Goal: Task Accomplishment & Management: Complete application form

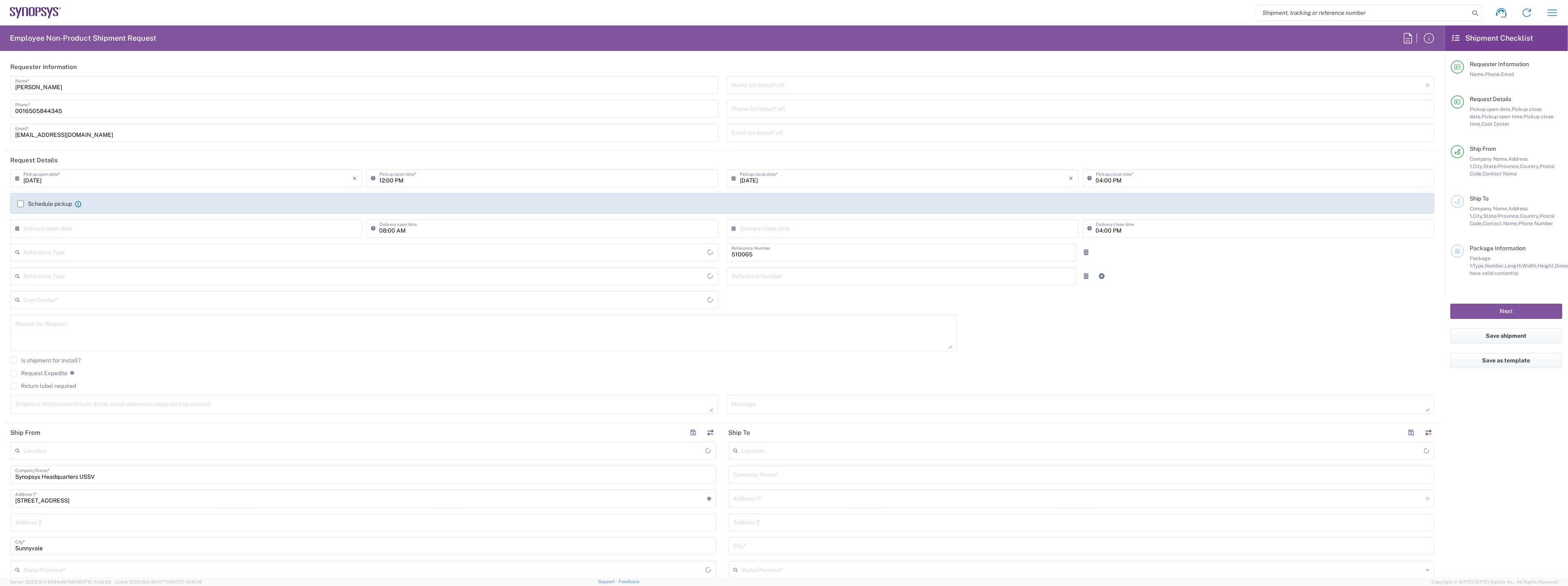
type input "Department"
type input "[GEOGRAPHIC_DATA]"
type input "US01, SG, ARC, R&D 510065"
type input "Delivered at Place"
type input "[US_STATE]"
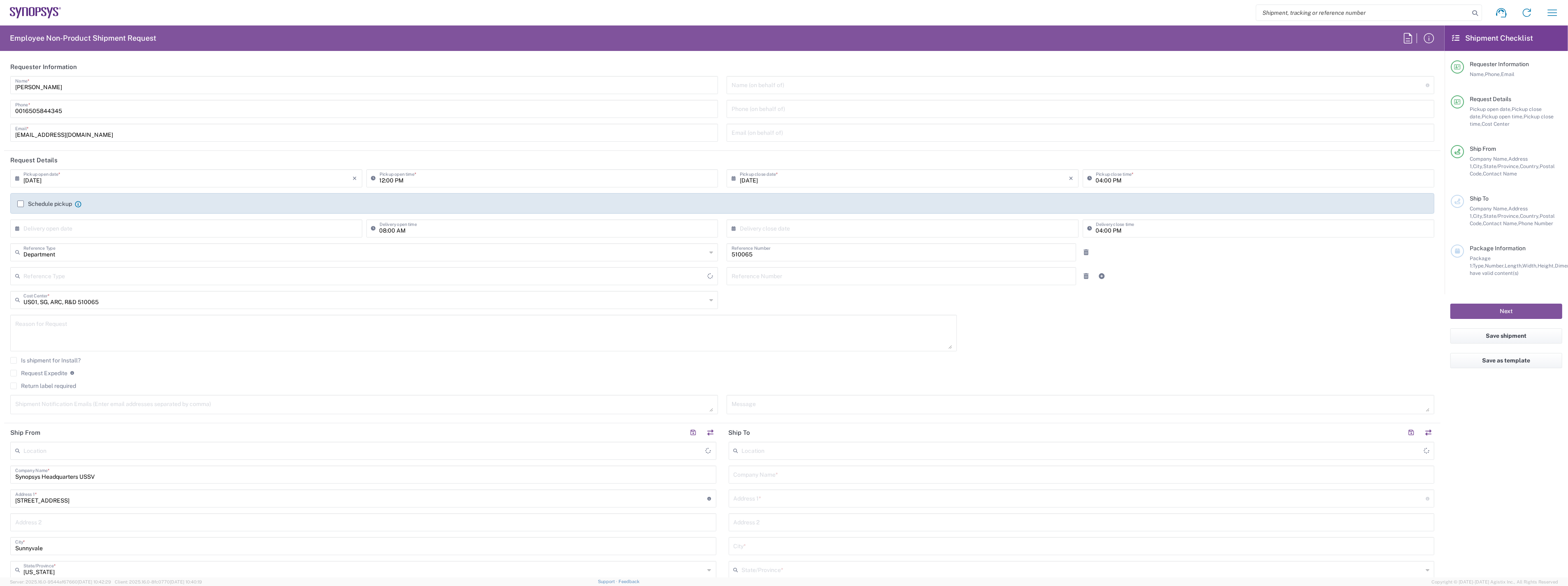
type input "[GEOGRAPHIC_DATA]"
type input "Headquarters USSV"
click at [1549, 12] on icon "button" at bounding box center [1553, 13] width 13 height 13
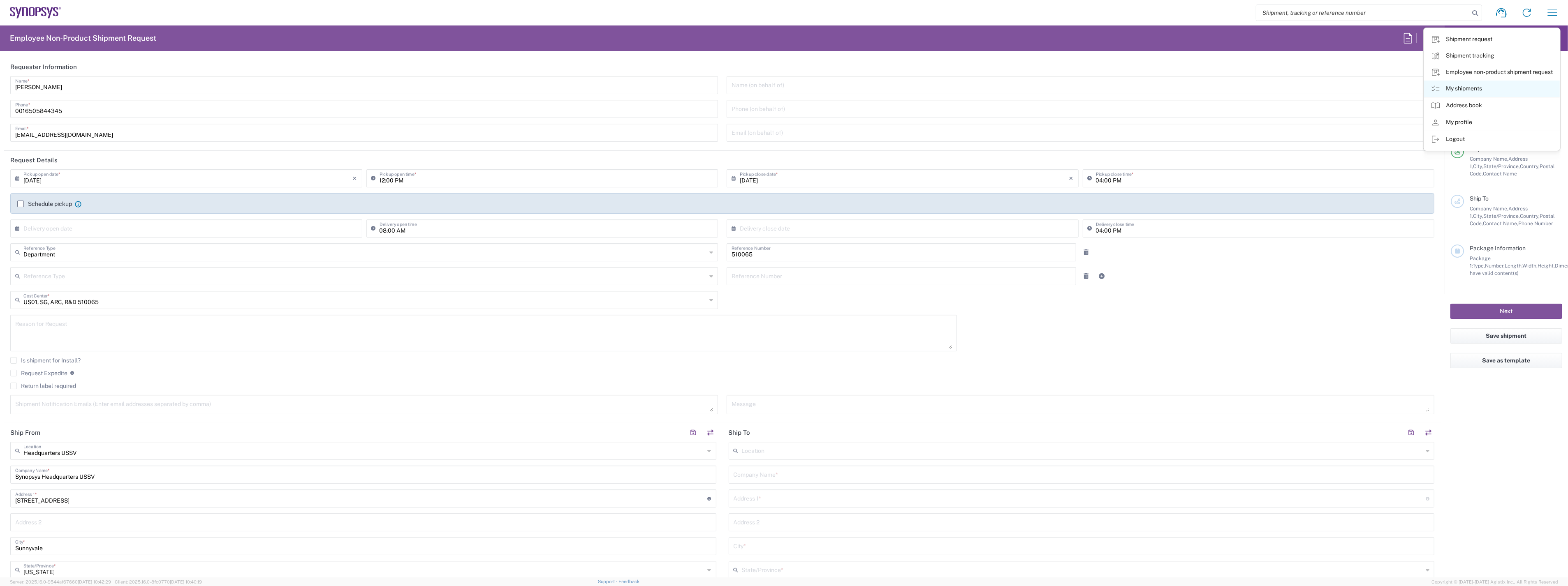
click at [1470, 89] on link "My shipments" at bounding box center [1492, 88] width 136 height 16
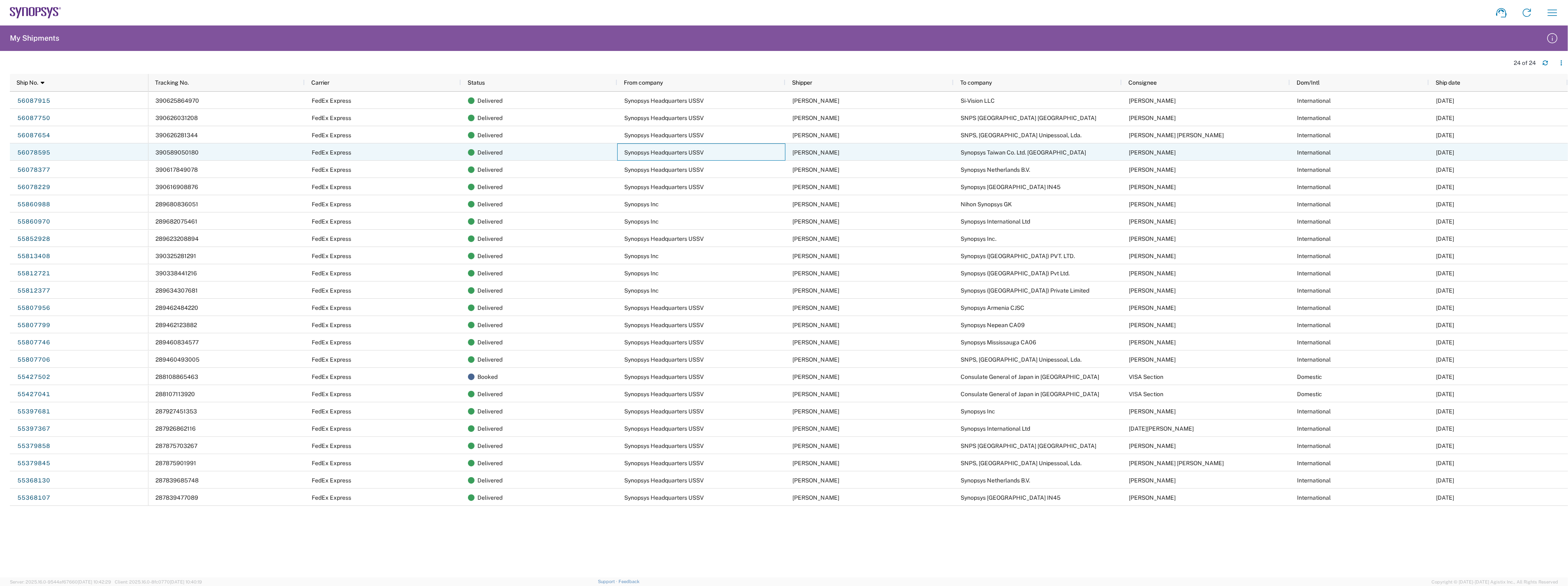
click at [685, 150] on span "Synopsys Headquarters USSV" at bounding box center [664, 152] width 79 height 7
click at [34, 149] on link "56078595" at bounding box center [33, 153] width 33 height 13
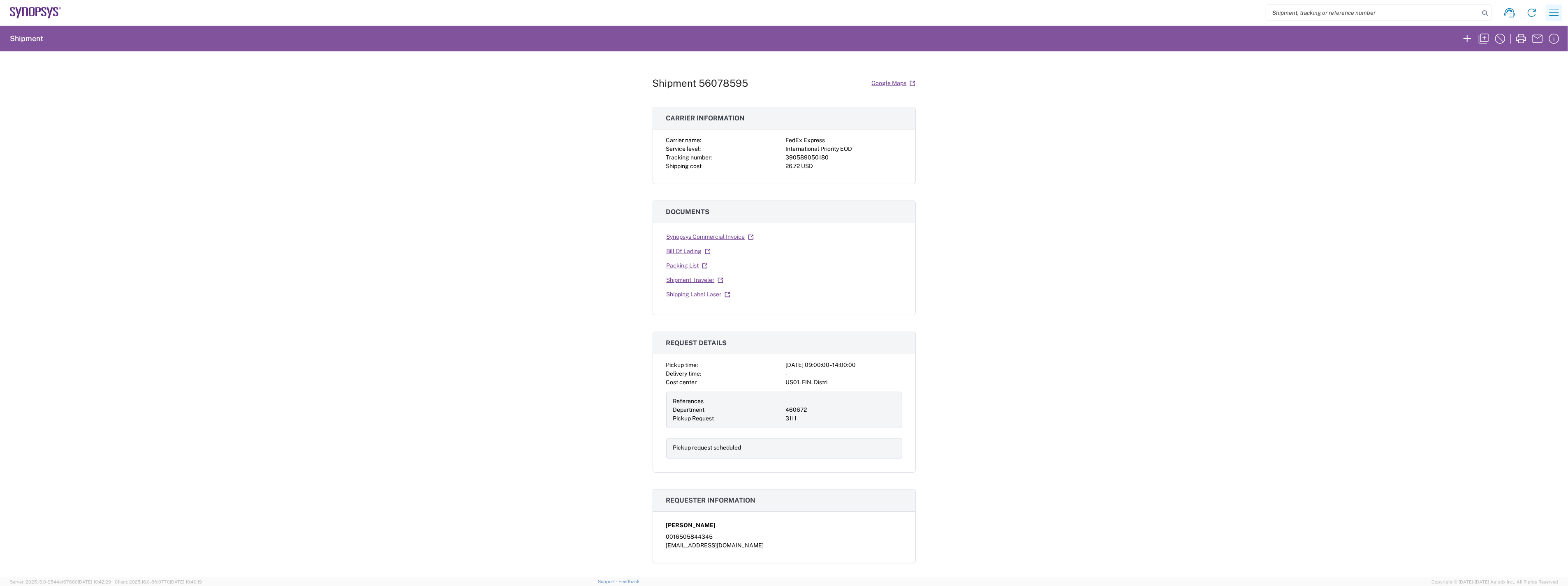
click at [1556, 13] on icon "button" at bounding box center [1554, 13] width 13 height 13
click at [1493, 204] on div "Shipment 56078595 Google Maps Carrier information Carrier name: FedEx Express S…" at bounding box center [784, 314] width 1568 height 526
click at [1485, 37] on icon "button" at bounding box center [1483, 38] width 10 height 10
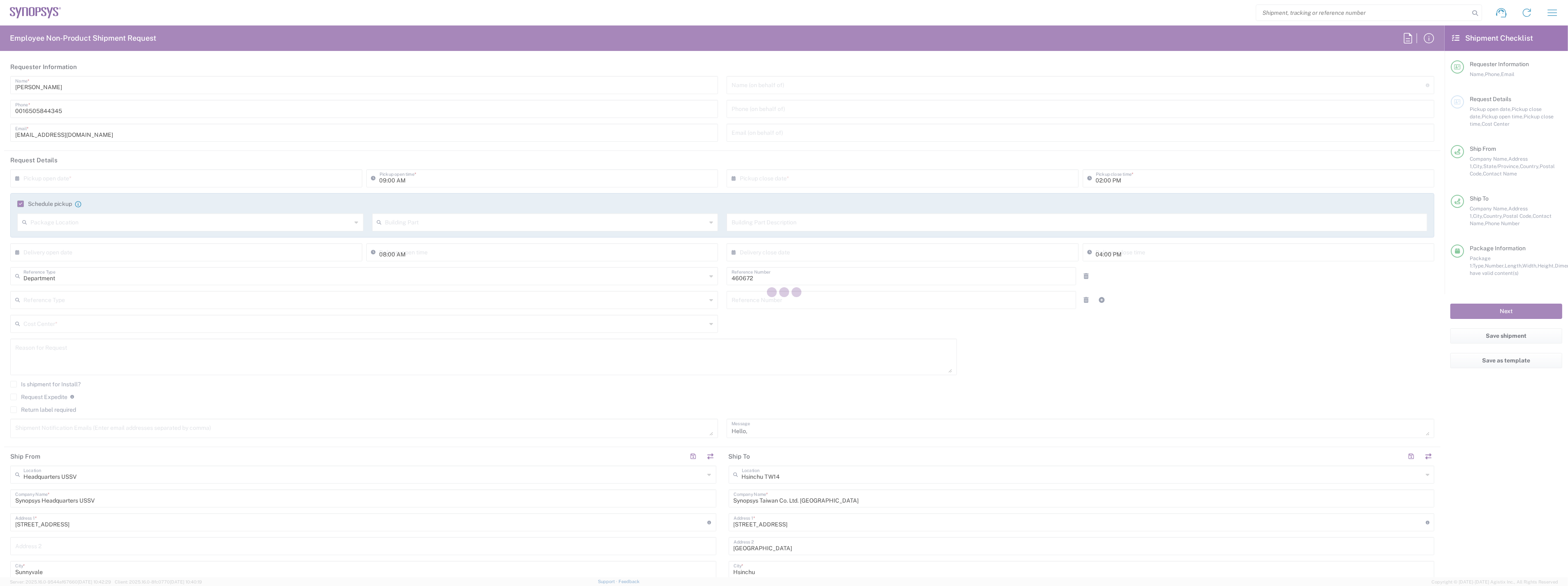
type input "US01, FIN, Distri 460672"
type input "[US_STATE]"
type input "Envelope"
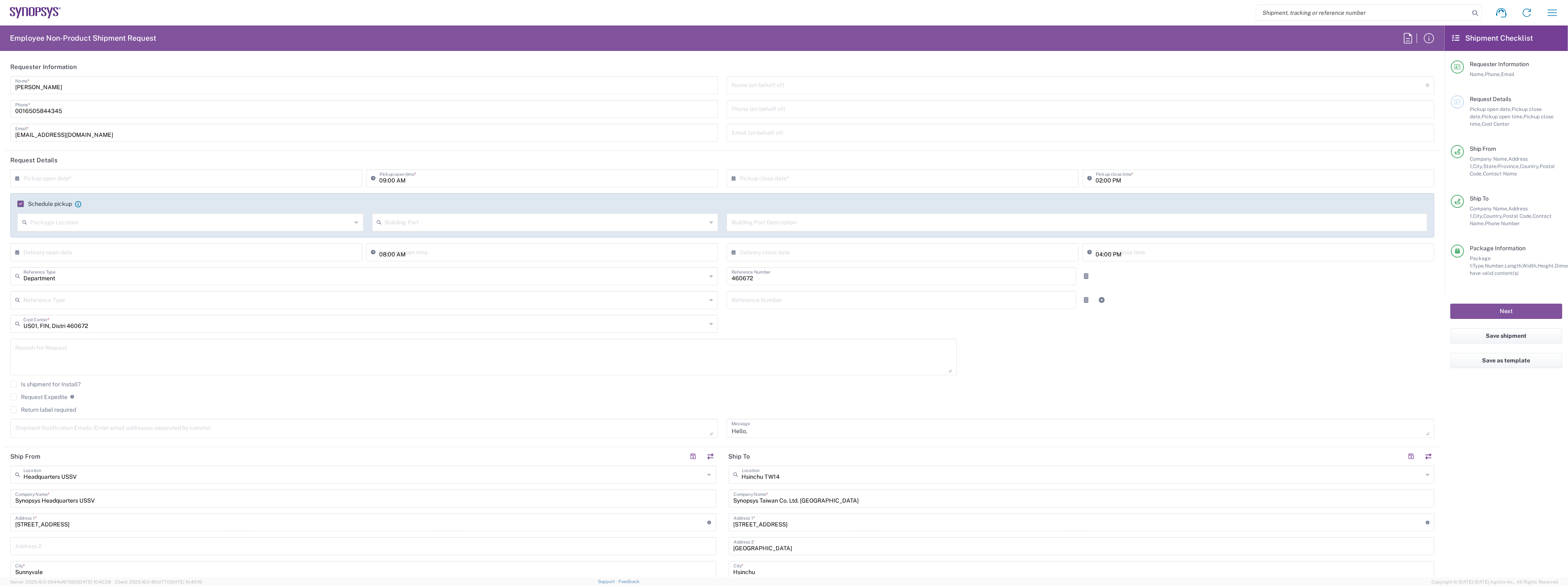
click at [54, 220] on input "text" at bounding box center [191, 222] width 321 height 15
click at [180, 166] on header "Request Details" at bounding box center [723, 160] width 1437 height 18
click at [198, 224] on input "text" at bounding box center [191, 222] width 321 height 15
click at [59, 239] on span "Front" at bounding box center [189, 240] width 343 height 13
type input "Front"
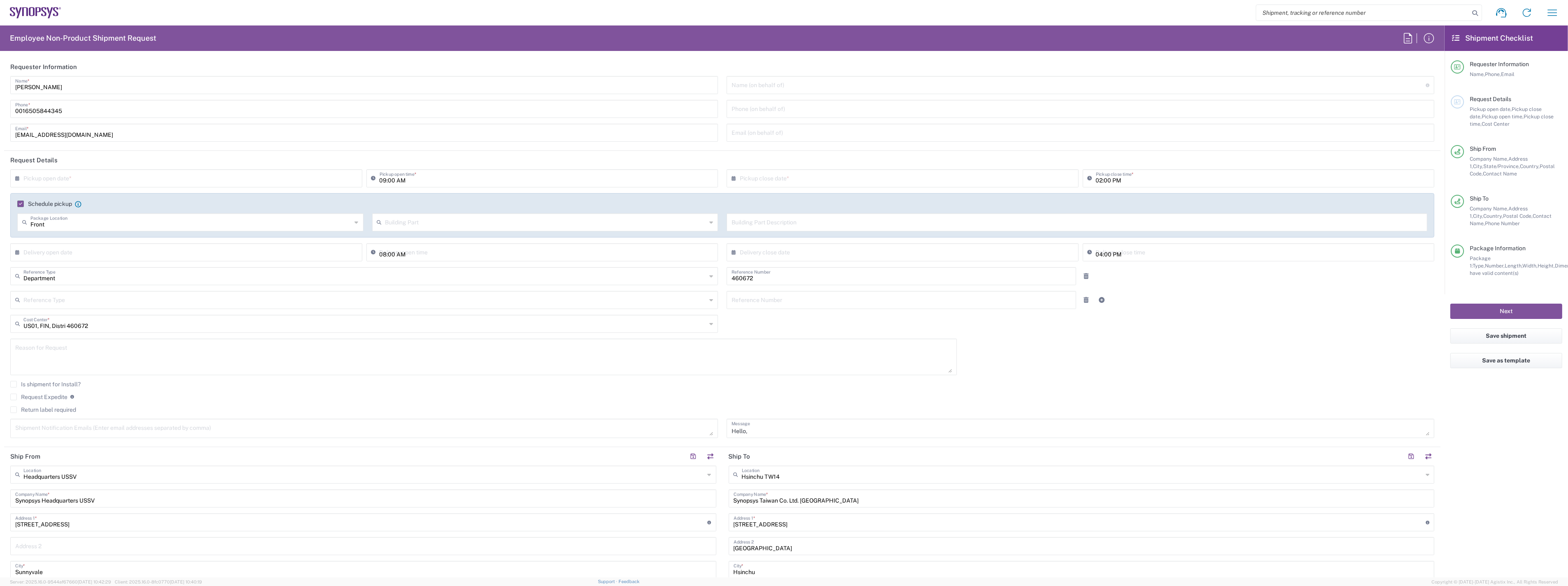
click at [430, 219] on input "text" at bounding box center [546, 222] width 321 height 15
click at [425, 249] on span "Building" at bounding box center [542, 254] width 343 height 13
type input "Building"
click at [426, 224] on input "Building" at bounding box center [546, 222] width 321 height 15
click at [713, 192] on div "09:00 AM Pickup open time *" at bounding box center [542, 181] width 356 height 24
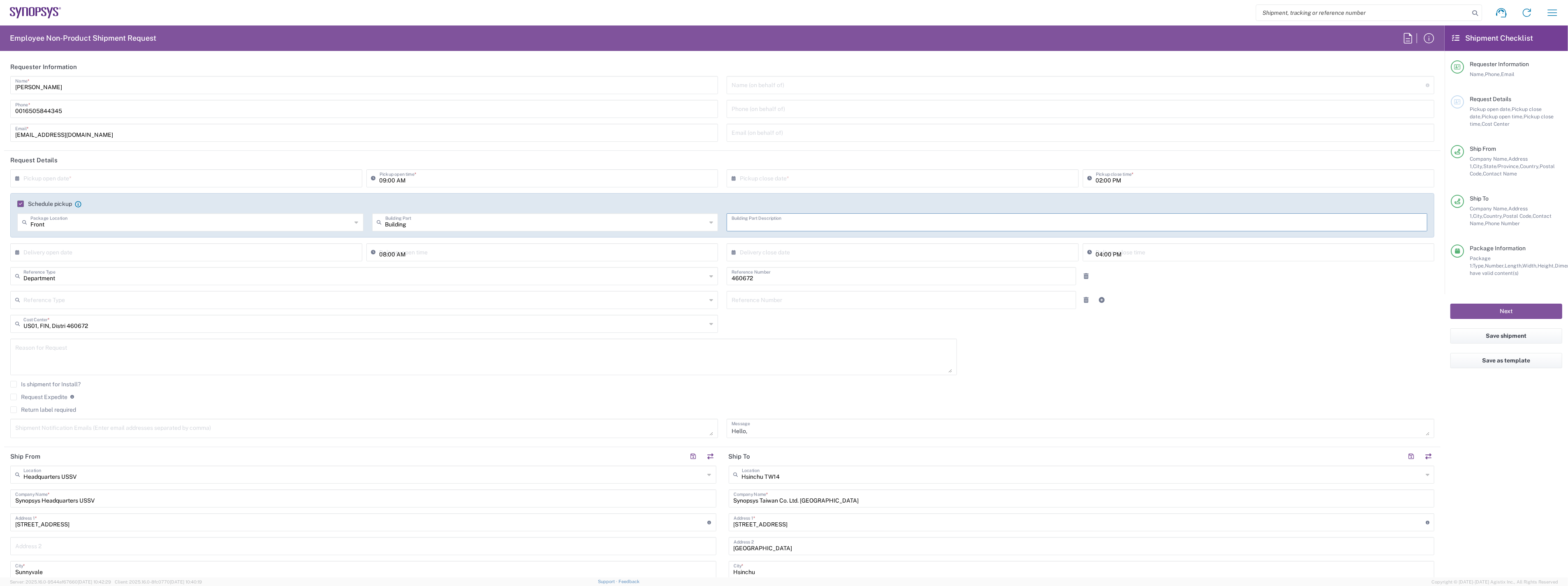
click at [786, 223] on input "text" at bounding box center [1077, 222] width 691 height 15
type input "Reception"
click at [722, 161] on header "Request Details" at bounding box center [723, 160] width 1437 height 18
click at [760, 406] on agx-checkbox-control "Return label required" at bounding box center [723, 410] width 1424 height 7
click at [815, 445] on agx-form-section "Request Details × Pickup open date * Cancel Apply 09:00 AM Pickup open time * ×…" at bounding box center [723, 299] width 1437 height 296
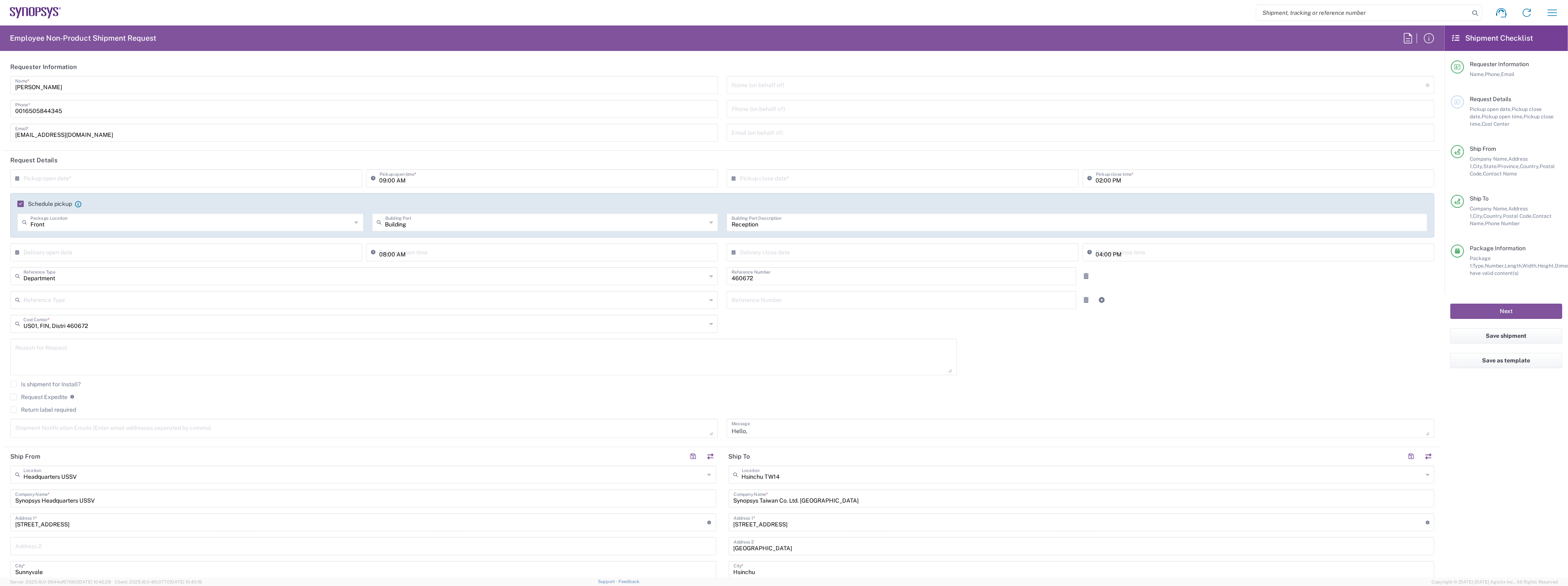
scroll to position [46, 0]
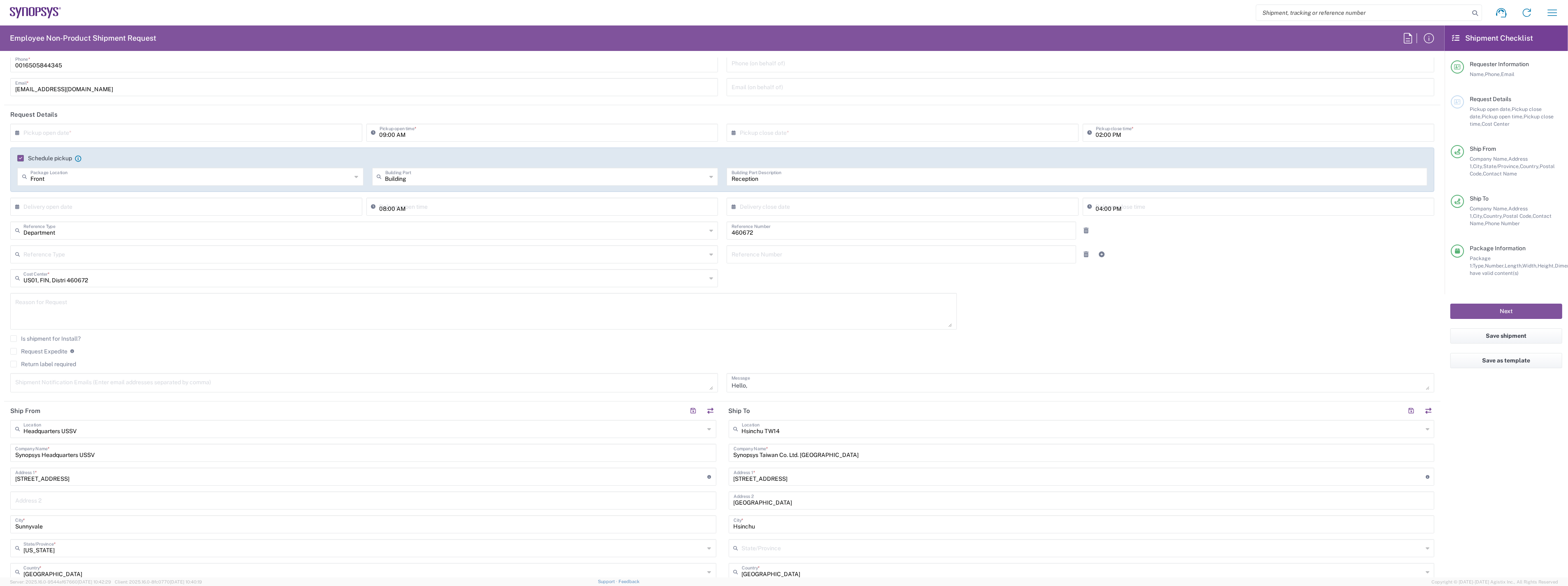
click at [759, 388] on textarea "Hello, Please see attached. Thank you -[PERSON_NAME]" at bounding box center [1080, 383] width 698 height 15
type textarea "Please see attached. Thank you -[PERSON_NAME]"
click at [774, 356] on div "Request Expedite If expedite is checked you will be unable to rate and book thi…" at bounding box center [723, 355] width 1424 height 13
click at [756, 431] on input "text" at bounding box center [1082, 428] width 681 height 15
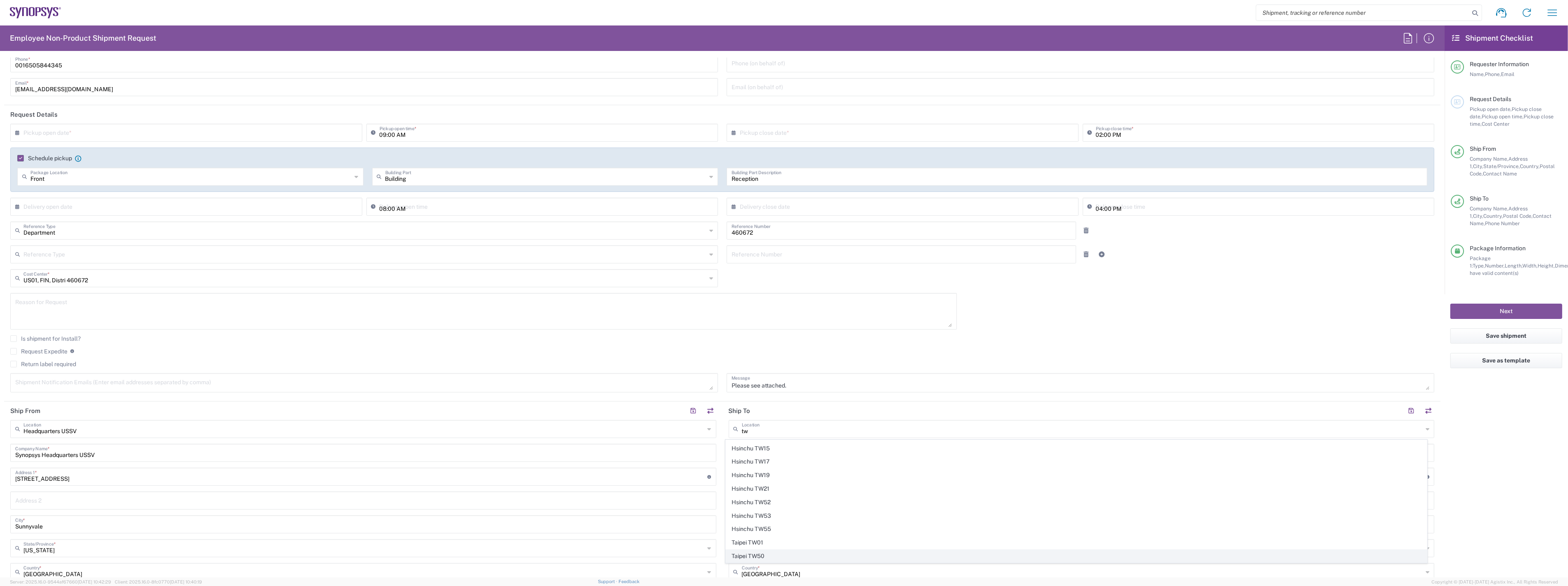
click at [763, 556] on span "Taipei TW50" at bounding box center [1076, 556] width 701 height 13
type input "Taipei TW50"
type input "Rm3108 [STREET_ADDRESS]"
type input "[GEOGRAPHIC_DATA]"
type input "110"
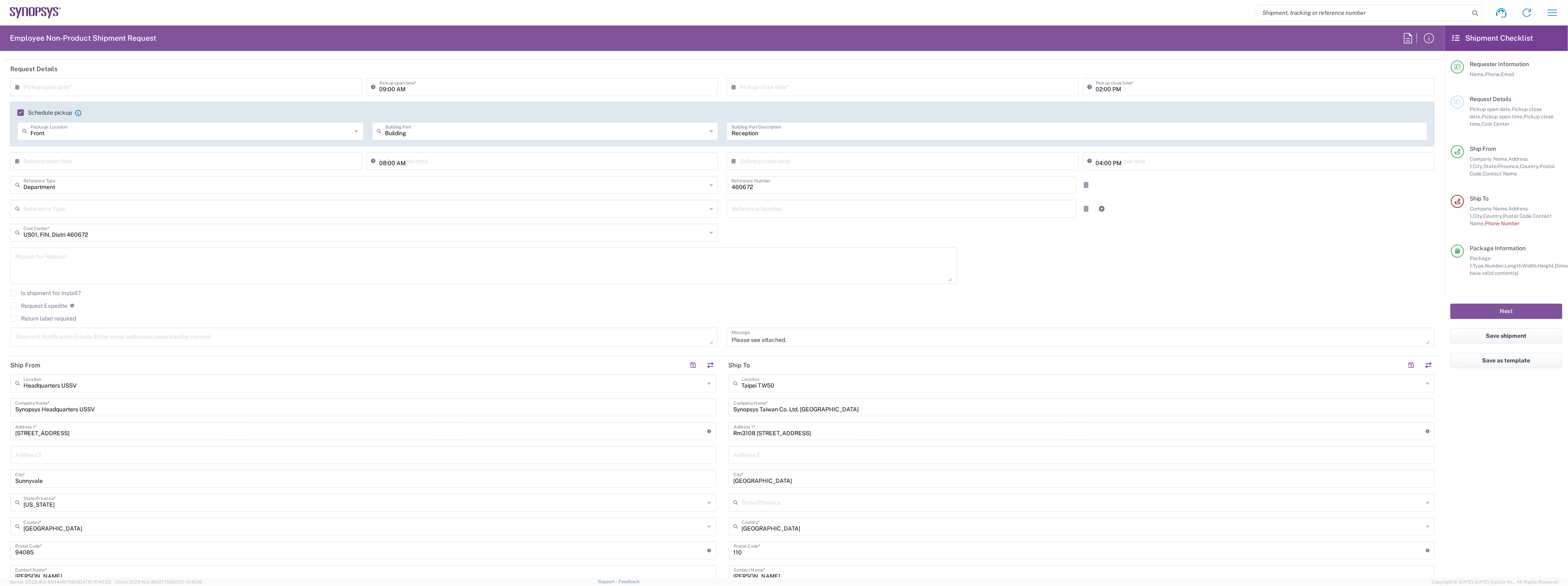
scroll to position [137, 0]
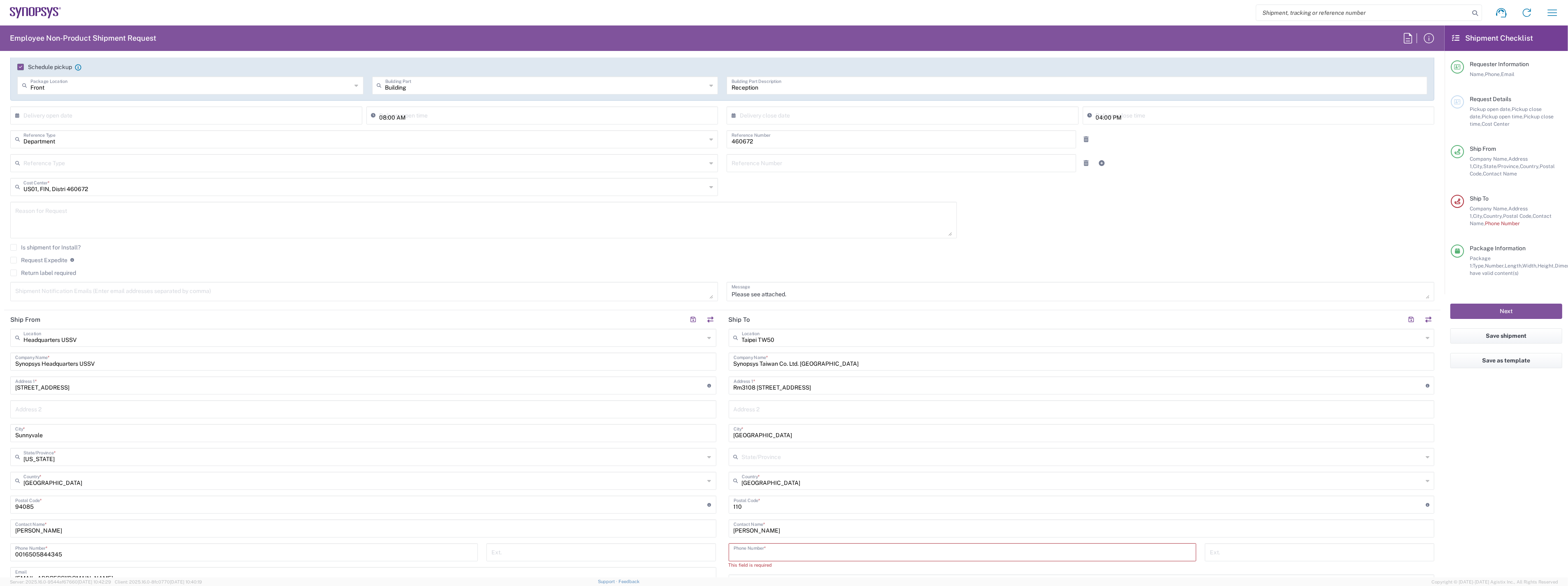
click at [770, 549] on input "tel" at bounding box center [962, 552] width 458 height 15
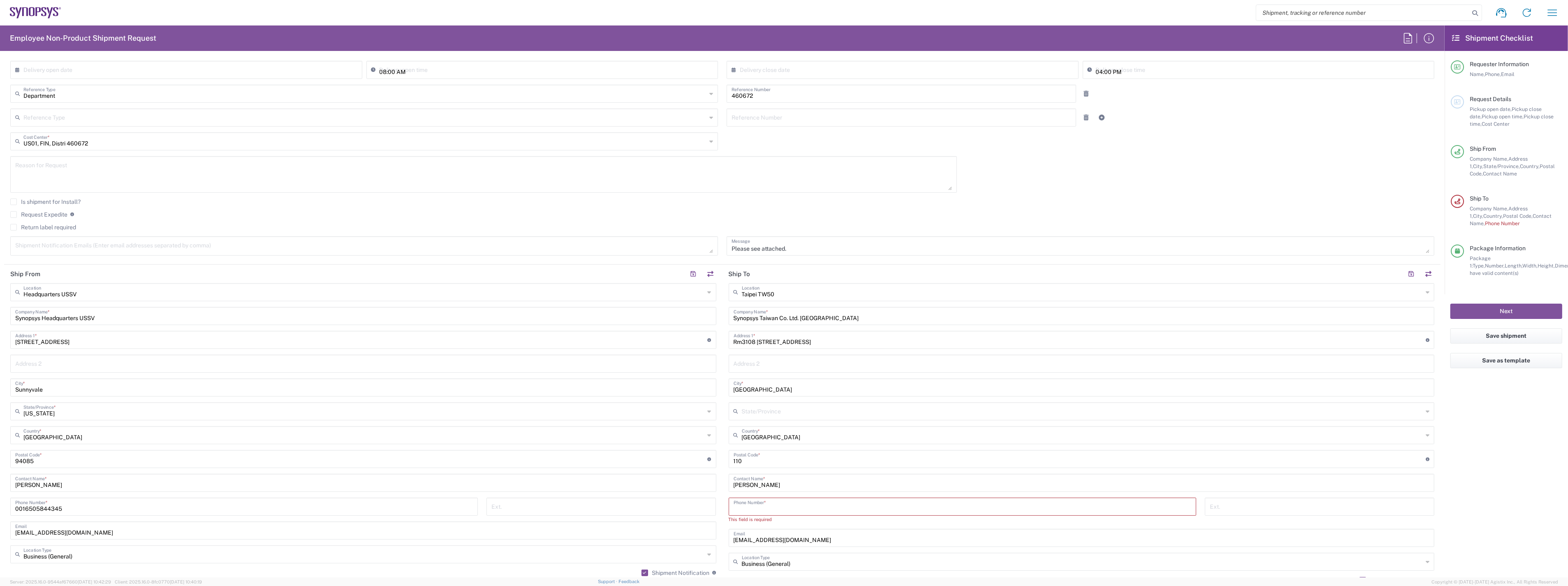
click at [716, 537] on main "Headquarters USSV Location Headquarters [GEOGRAPHIC_DATA] Agrate Brianza IT01 […" at bounding box center [363, 433] width 718 height 299
drag, startPoint x: 818, startPoint y: 541, endPoint x: 702, endPoint y: 547, distance: 116.2
click at [702, 547] on div "Ship From Headquarters USSV Location Headquarters [GEOGRAPHIC_DATA] Agrate Bria…" at bounding box center [723, 452] width 1437 height 374
paste input "wanshan"
type input "[EMAIL_ADDRESS][DOMAIN_NAME]"
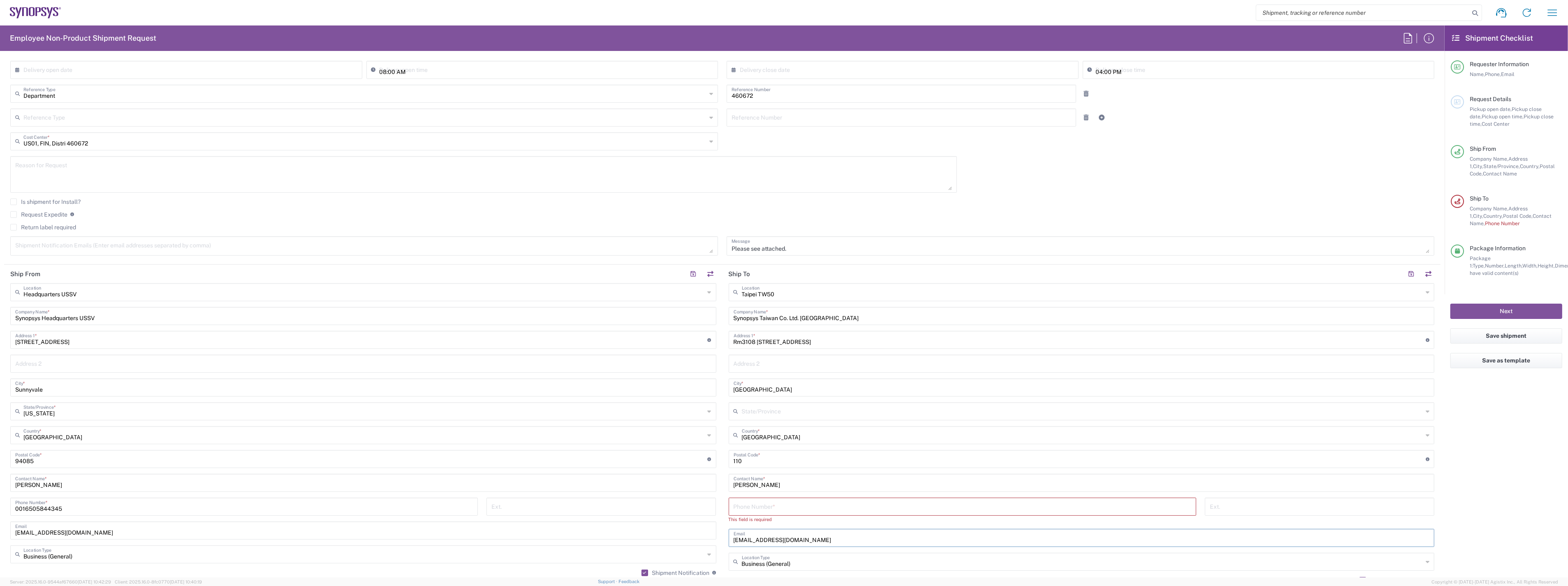
click at [799, 506] on input "tel" at bounding box center [962, 506] width 458 height 15
paste input "tel:[PHONE_NUMBER]"
click at [739, 510] on input "tel:[PHONE_NUMBER]" at bounding box center [962, 506] width 458 height 15
type input "[PHONE_NUMBER]"
drag, startPoint x: 760, startPoint y: 486, endPoint x: 713, endPoint y: 486, distance: 47.0
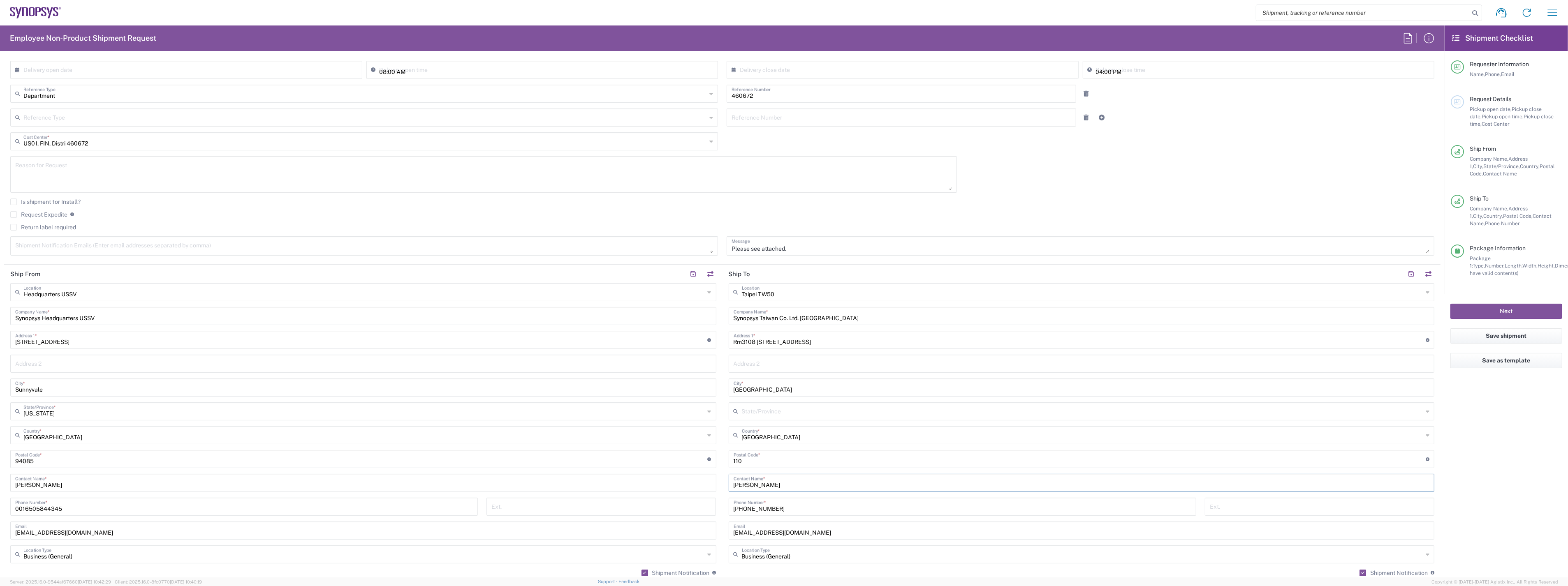
click at [713, 486] on div "Ship From Headquarters USSV Location Headquarters [GEOGRAPHIC_DATA] Agrate Bria…" at bounding box center [723, 448] width 1437 height 367
paste input "[PERSON_NAME]"
type input "[PERSON_NAME]"
click at [723, 486] on main "[GEOGRAPHIC_DATA] TW50 Location [GEOGRAPHIC_DATA] [GEOGRAPHIC_DATA] Agrate Bria…" at bounding box center [1082, 455] width 718 height 345
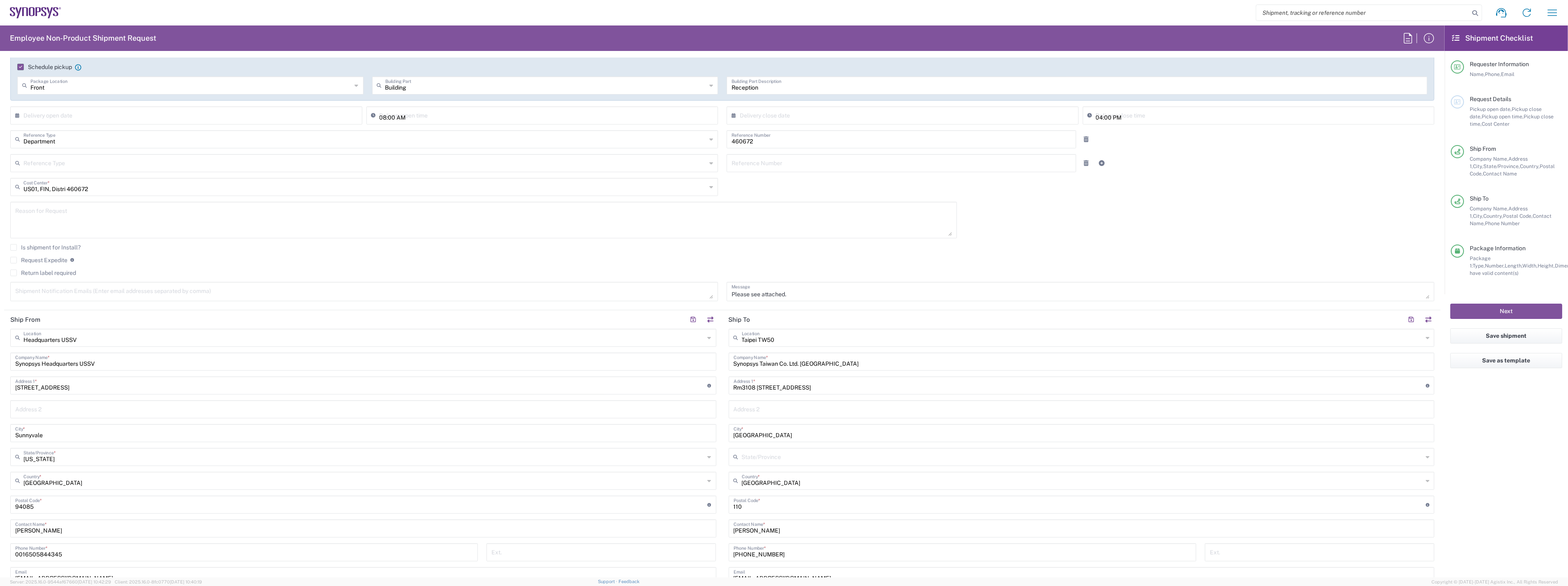
scroll to position [0, 0]
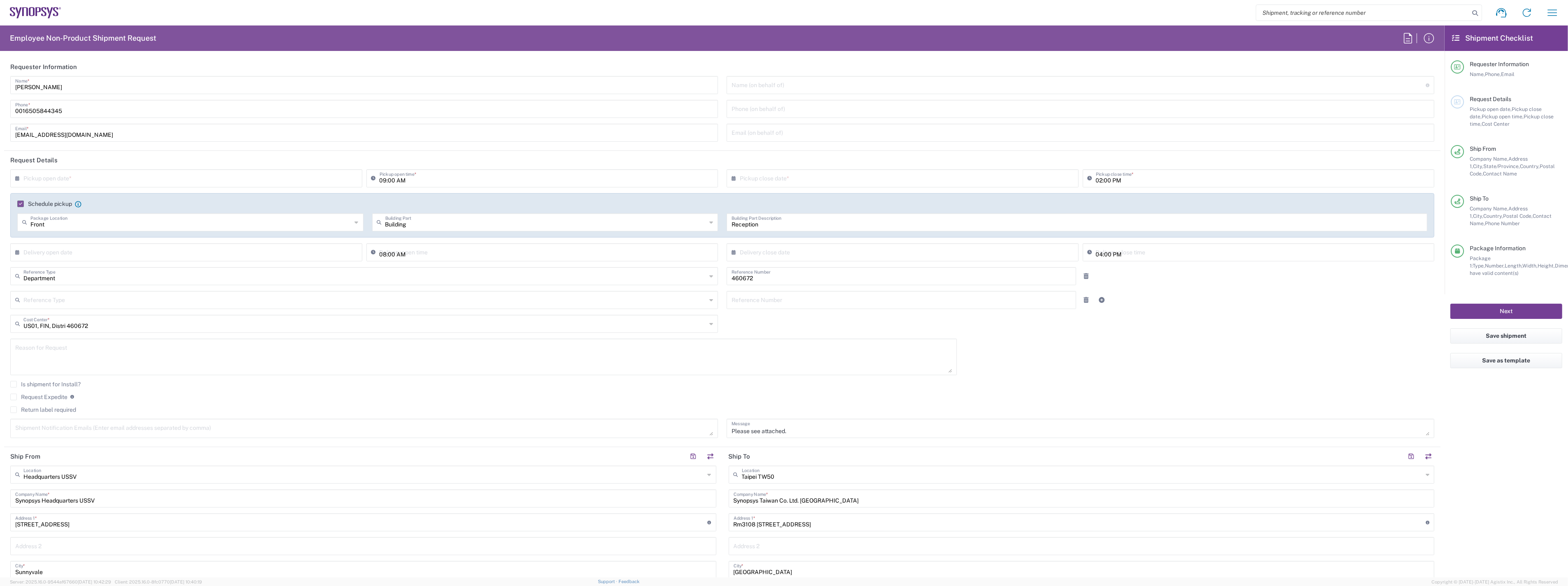
click at [1502, 311] on button "Next" at bounding box center [1507, 311] width 112 height 15
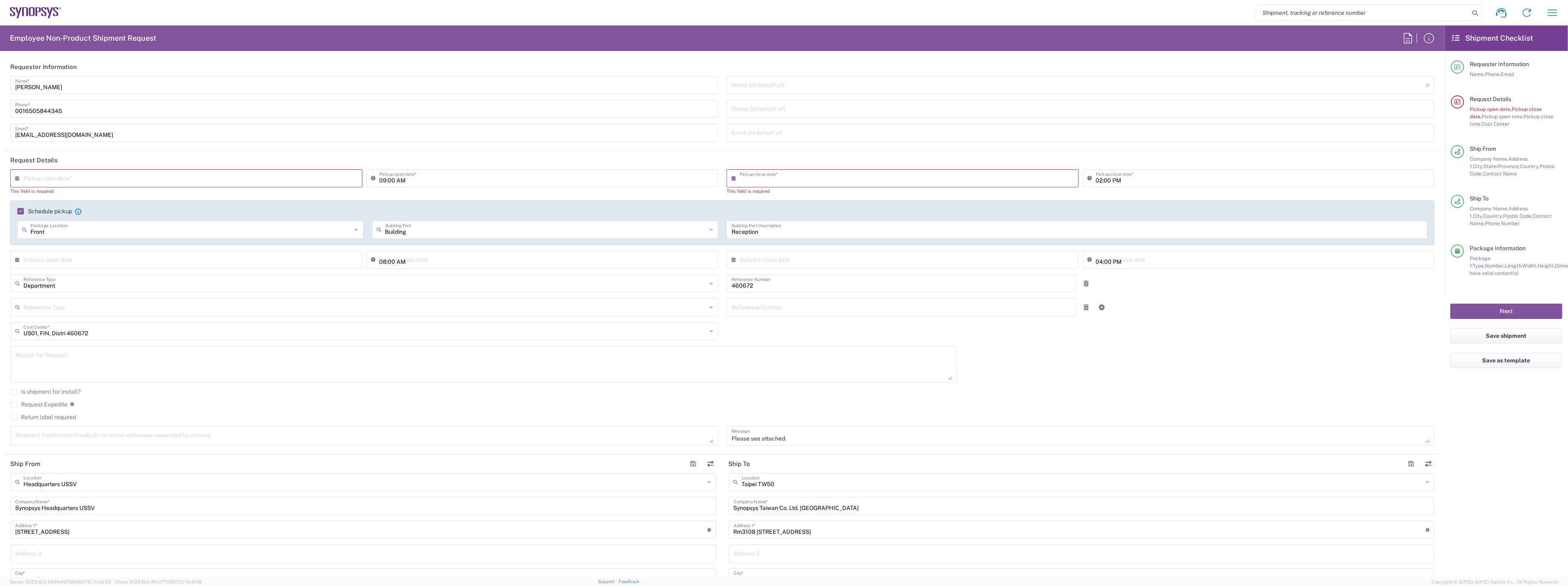
click at [751, 181] on input "text" at bounding box center [904, 178] width 329 height 15
click at [888, 242] on span "12" at bounding box center [889, 241] width 12 height 12
type input "[DATE]"
click at [74, 172] on input "text" at bounding box center [188, 178] width 329 height 15
click at [177, 243] on span "12" at bounding box center [175, 241] width 12 height 12
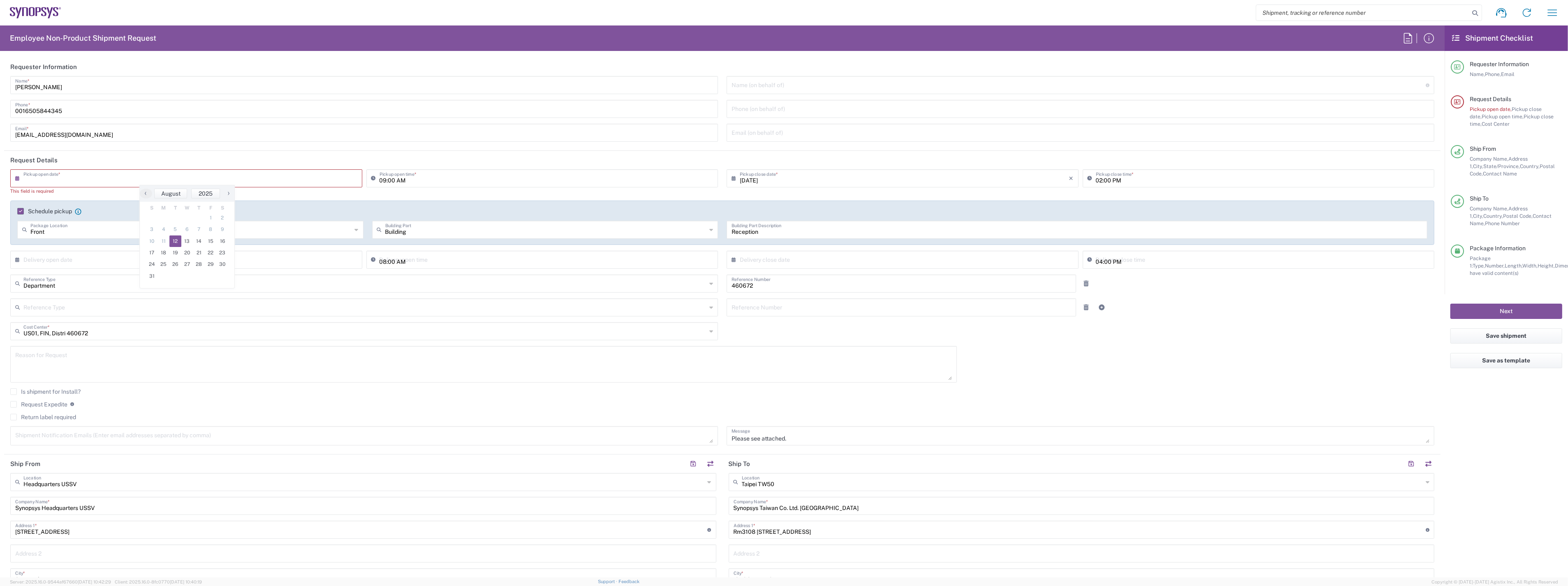
type input "[DATE]"
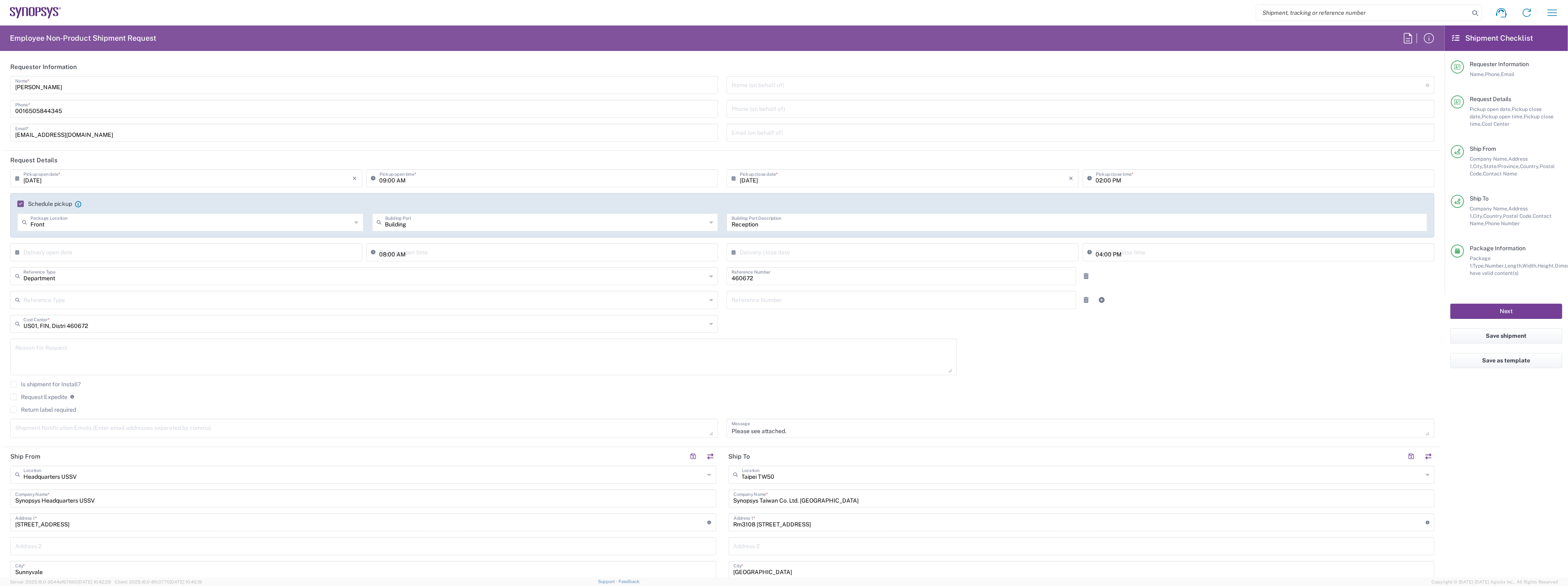
click at [1470, 307] on button "Next" at bounding box center [1507, 311] width 112 height 15
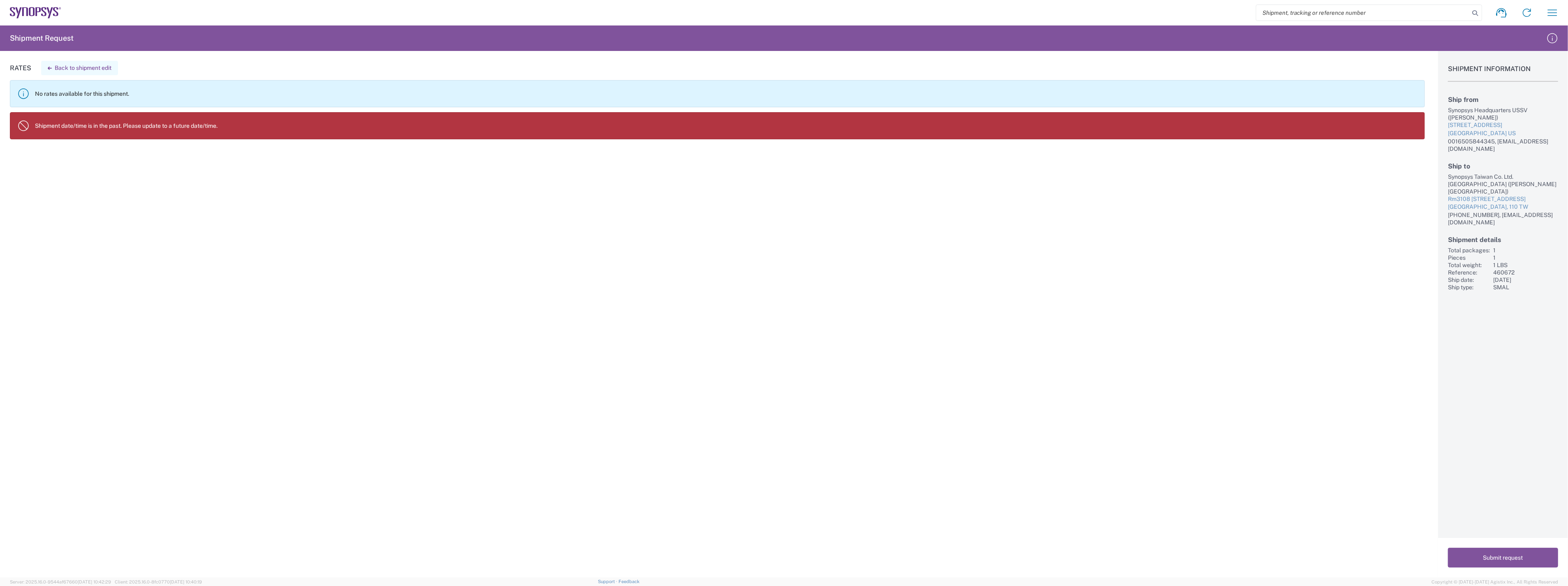
click at [100, 68] on button "Back to shipment edit" at bounding box center [80, 68] width 77 height 15
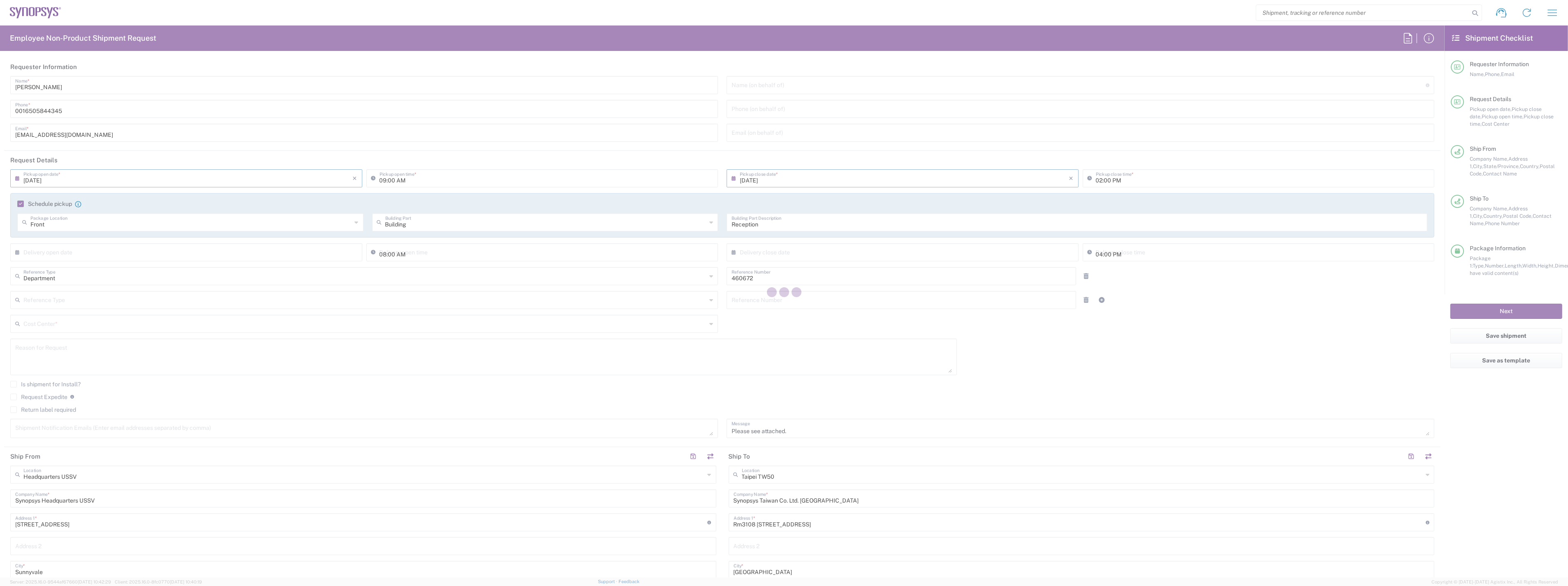
type input "[US_STATE]"
type input "Envelope"
type input "US01, FIN, Distri 460672"
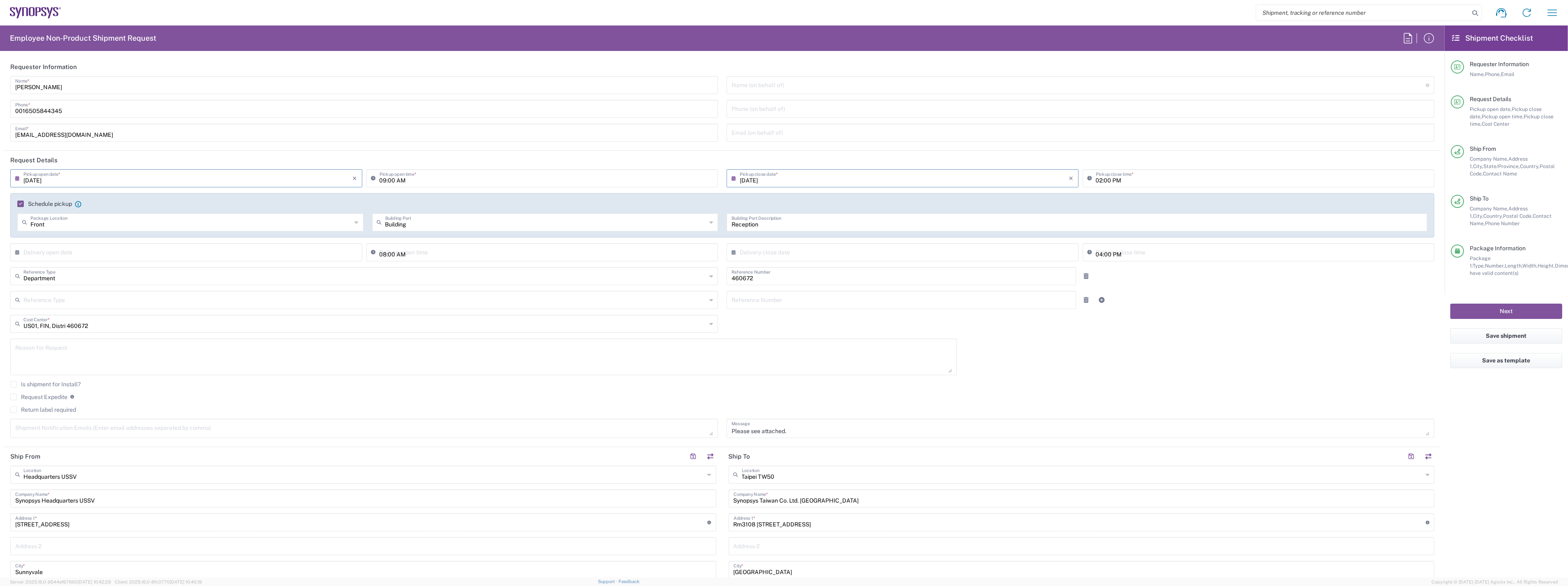
click at [66, 181] on input "[DATE]" at bounding box center [188, 178] width 329 height 15
click at [188, 242] on span "13" at bounding box center [187, 241] width 12 height 12
type input "[DATE]"
click at [778, 183] on input "text" at bounding box center [904, 178] width 329 height 15
click at [902, 242] on span "13" at bounding box center [900, 241] width 12 height 12
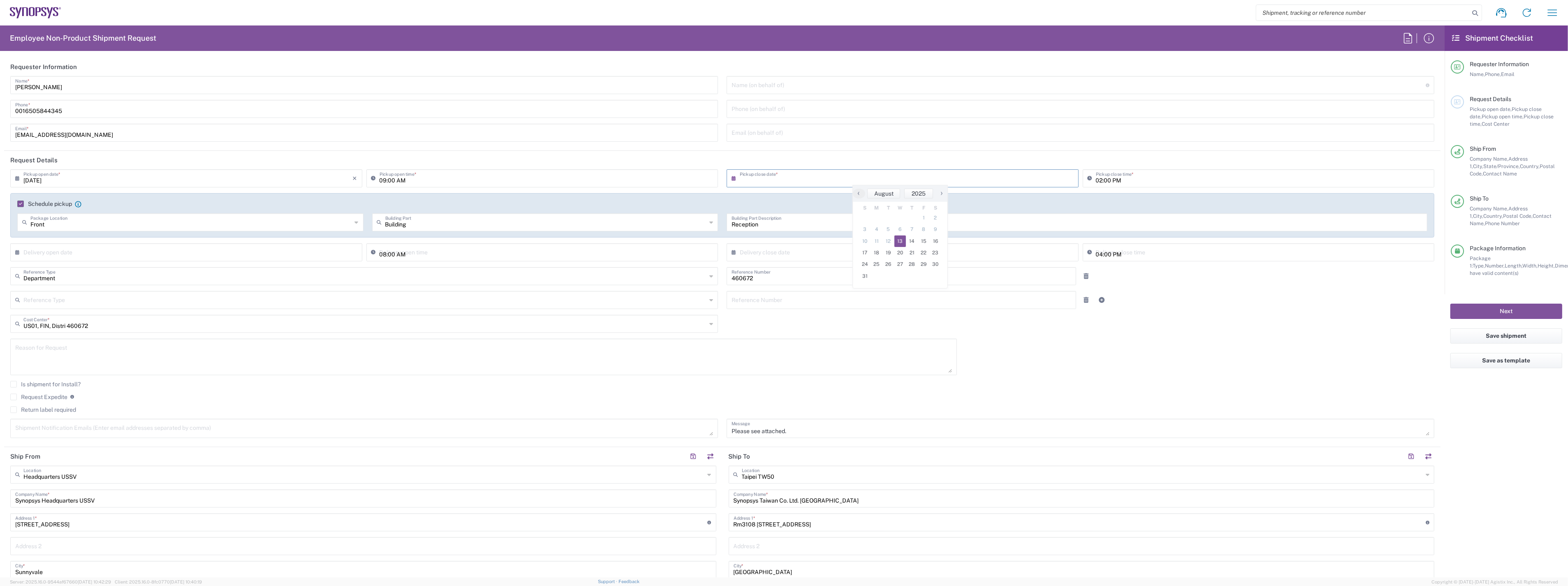
type input "[DATE]"
click at [1471, 307] on button "Next" at bounding box center [1507, 311] width 112 height 15
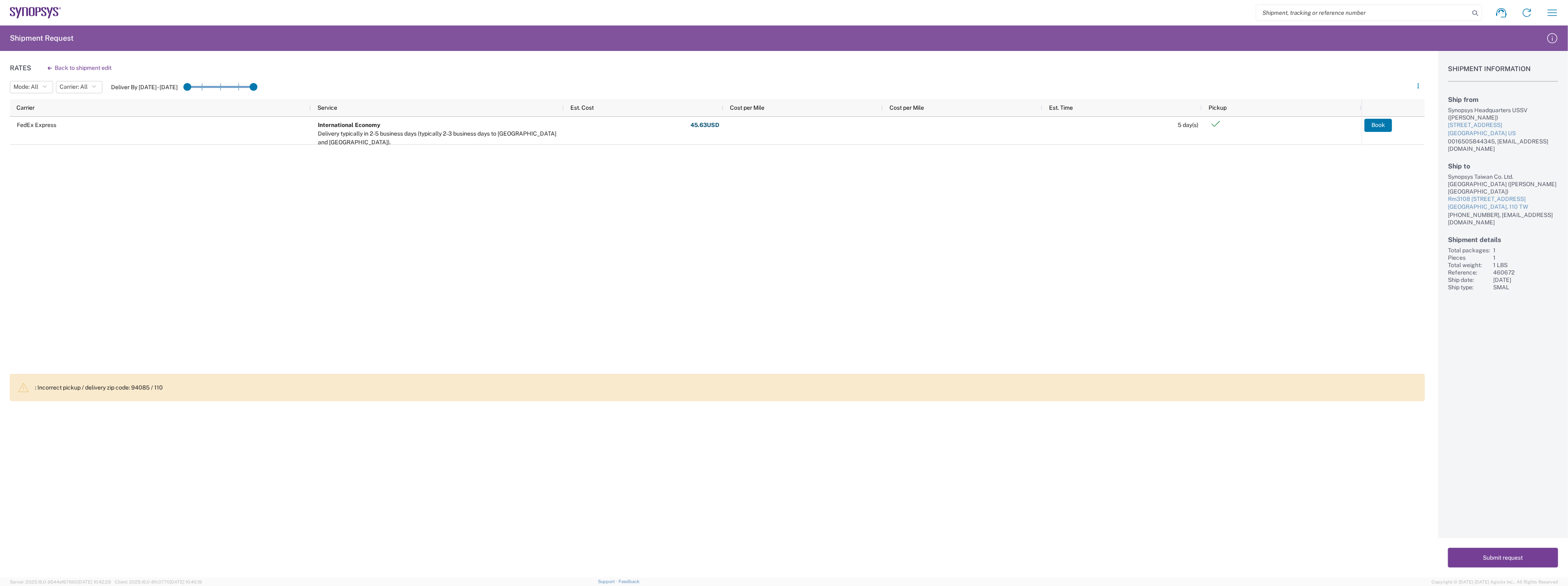
click at [1502, 551] on button "Submit request" at bounding box center [1503, 558] width 110 height 19
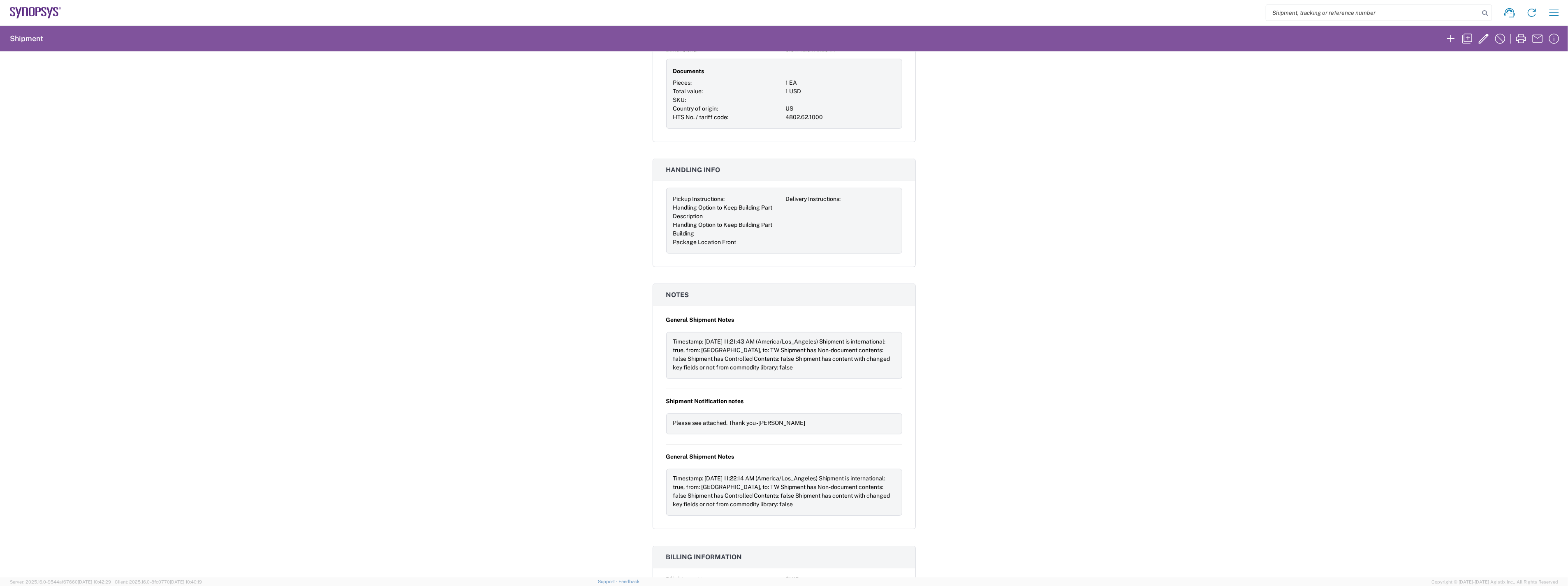
scroll to position [643, 0]
